Goal: Task Accomplishment & Management: Manage account settings

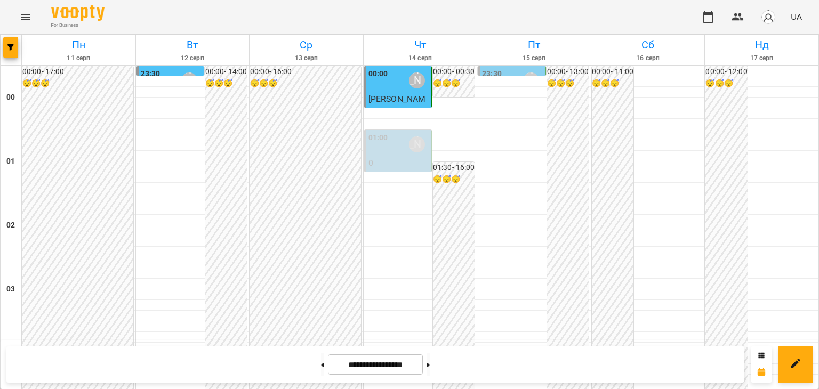
scroll to position [1066, 0]
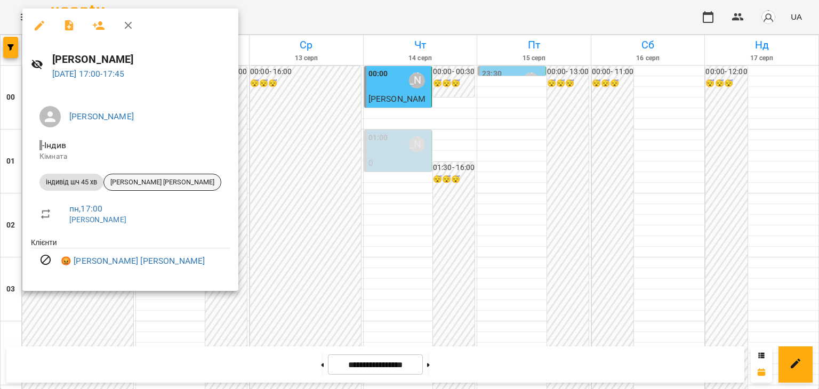
click at [156, 181] on span "[PERSON_NAME] [PERSON_NAME]" at bounding box center [162, 182] width 117 height 10
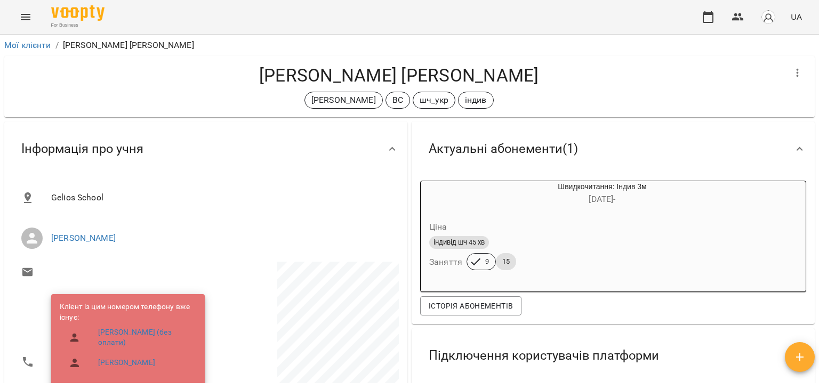
click at [296, 76] on h4 "[PERSON_NAME] [PERSON_NAME]" at bounding box center [399, 75] width 772 height 22
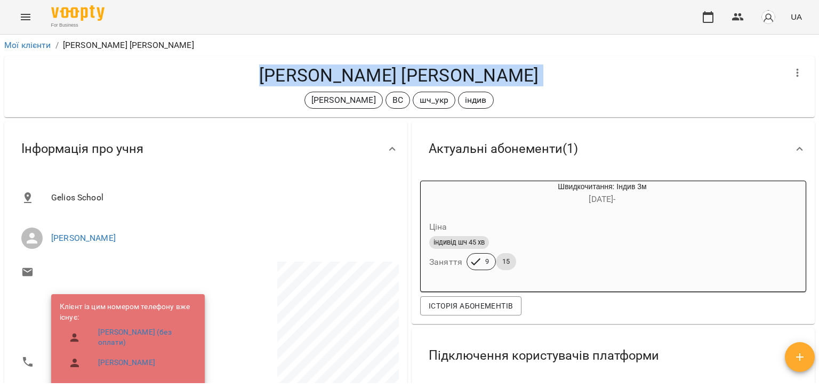
drag, startPoint x: 296, startPoint y: 76, endPoint x: 516, endPoint y: 85, distance: 219.8
click at [516, 85] on h4 "[PERSON_NAME] [PERSON_NAME]" at bounding box center [399, 75] width 772 height 22
copy div "[PERSON_NAME] [PERSON_NAME] [PERSON_NAME] ВС шч_укр індив Актуальні абонементи …"
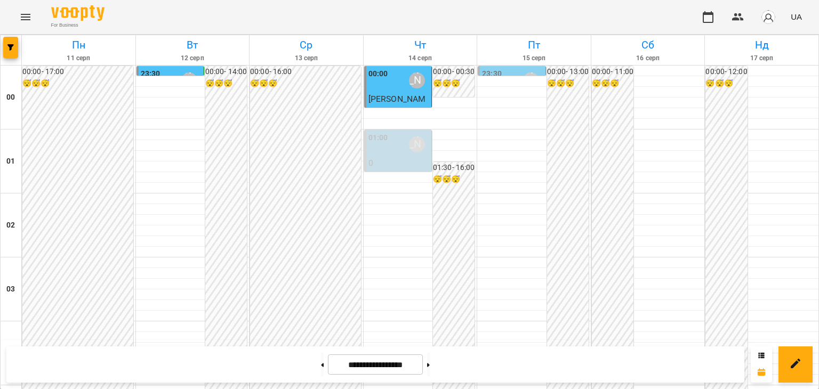
scroll to position [959, 0]
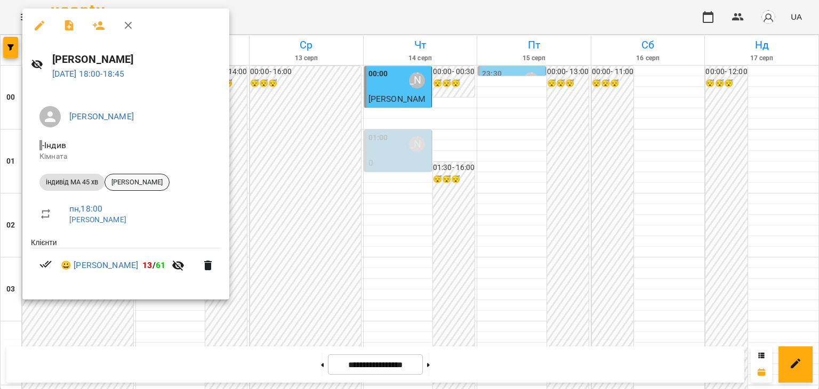
click at [155, 180] on span "[PERSON_NAME]" at bounding box center [137, 182] width 64 height 10
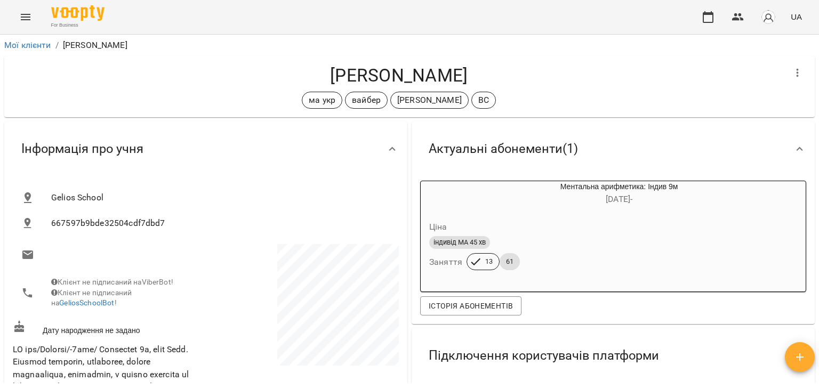
drag, startPoint x: 316, startPoint y: 73, endPoint x: 512, endPoint y: 70, distance: 196.1
click at [512, 70] on h4 "[PERSON_NAME]" at bounding box center [399, 75] width 772 height 22
copy h4 "[PERSON_NAME]"
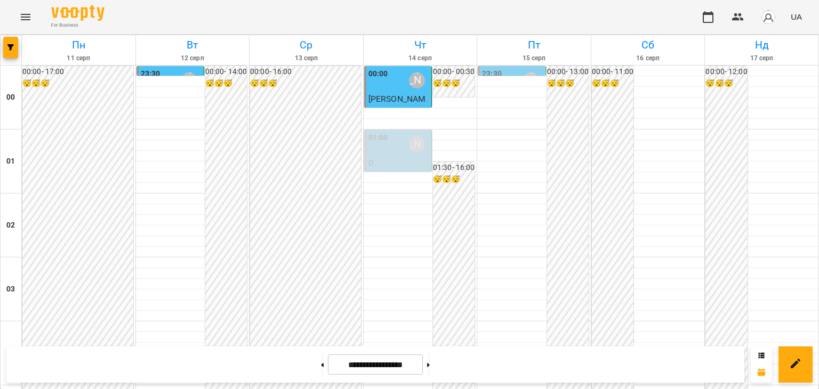
scroll to position [1066, 0]
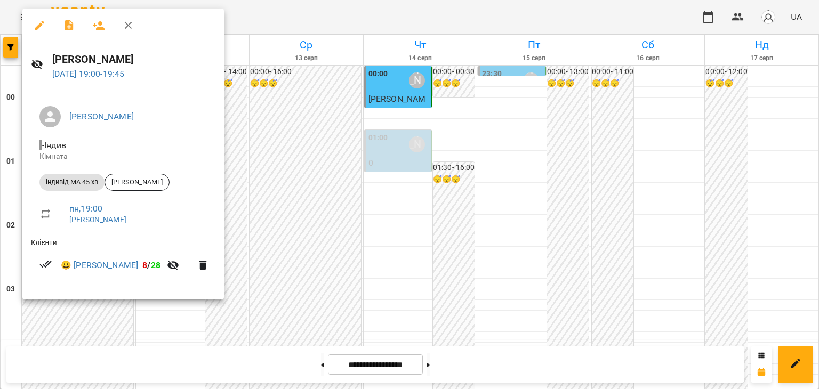
click at [304, 256] on div at bounding box center [409, 194] width 819 height 389
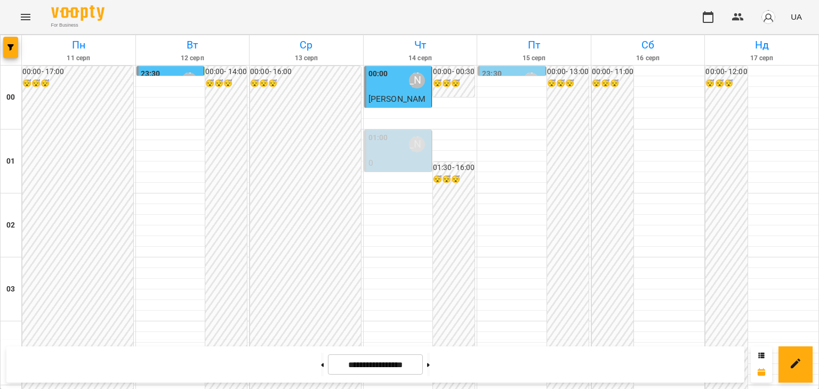
scroll to position [1259, 0]
